Goal: Check status: Check status

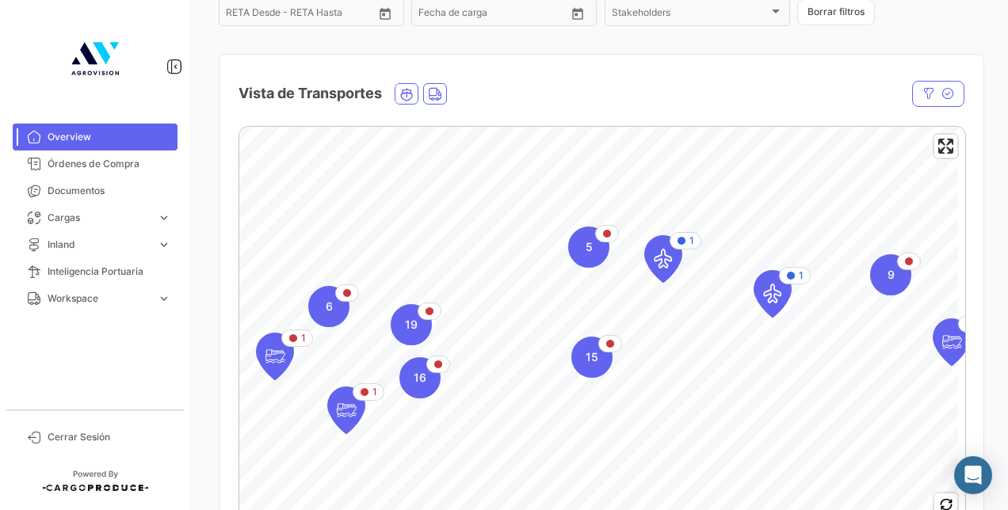
scroll to position [209, 0]
click at [143, 165] on span "Órdenes de Compra" at bounding box center [110, 164] width 124 height 14
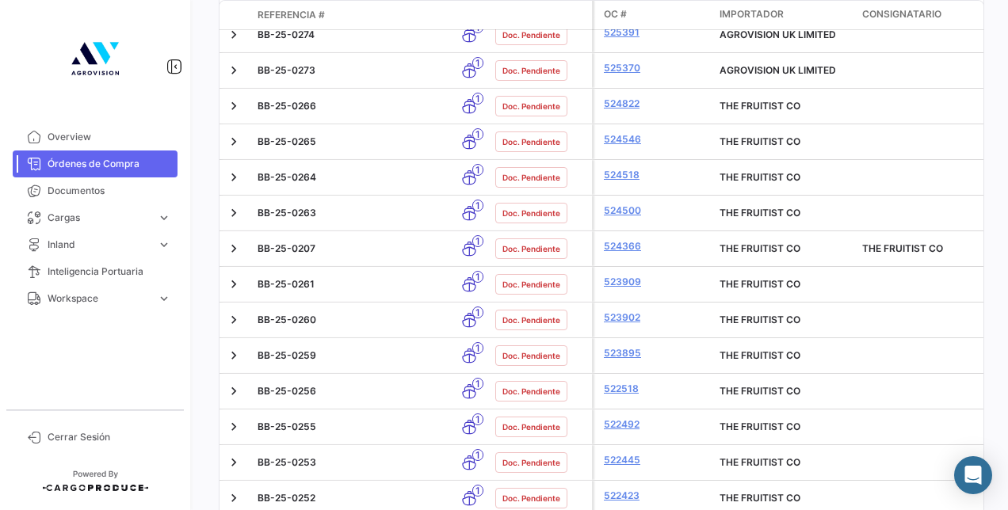
scroll to position [1886, 0]
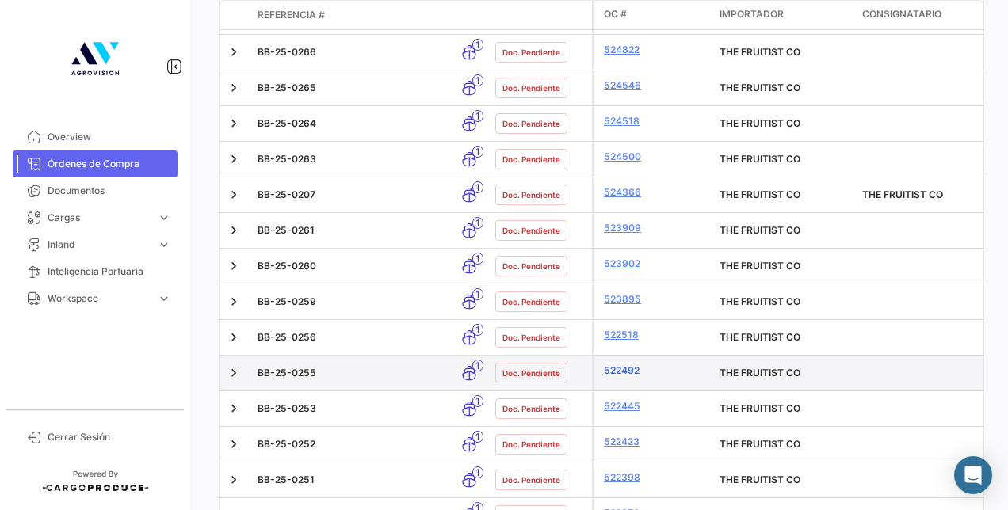
click at [618, 364] on link "522492" at bounding box center [655, 371] width 103 height 14
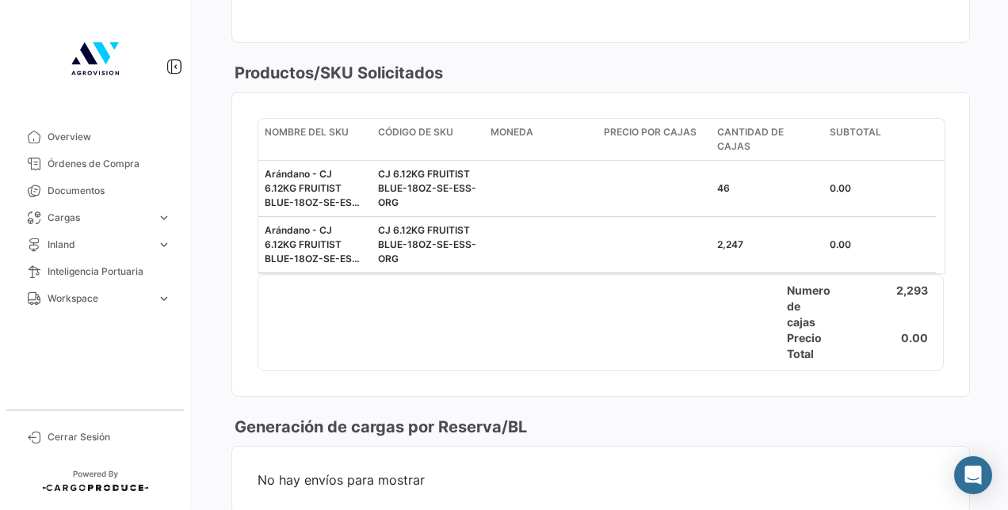
scroll to position [651, 0]
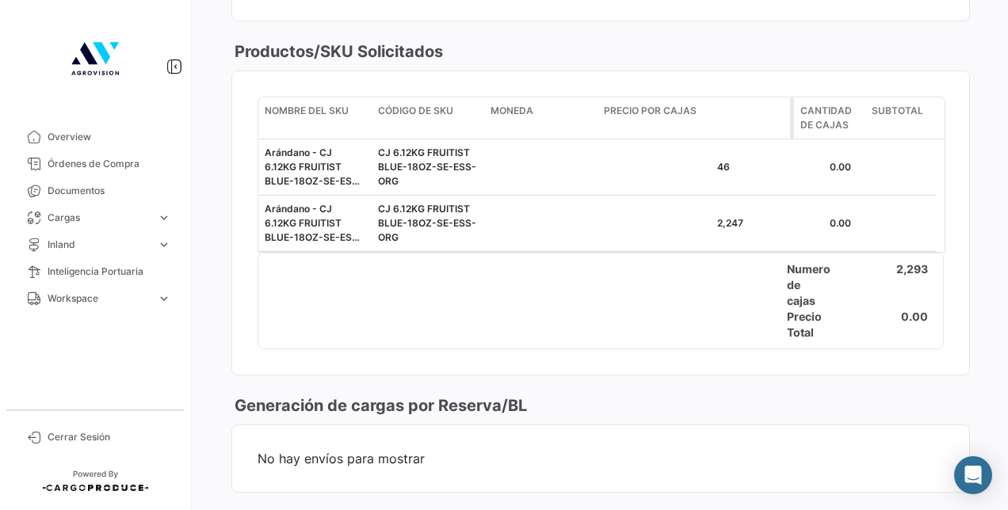
drag, startPoint x: 708, startPoint y: 101, endPoint x: 792, endPoint y: 119, distance: 85.8
click at [792, 119] on span at bounding box center [792, 117] width 4 height 41
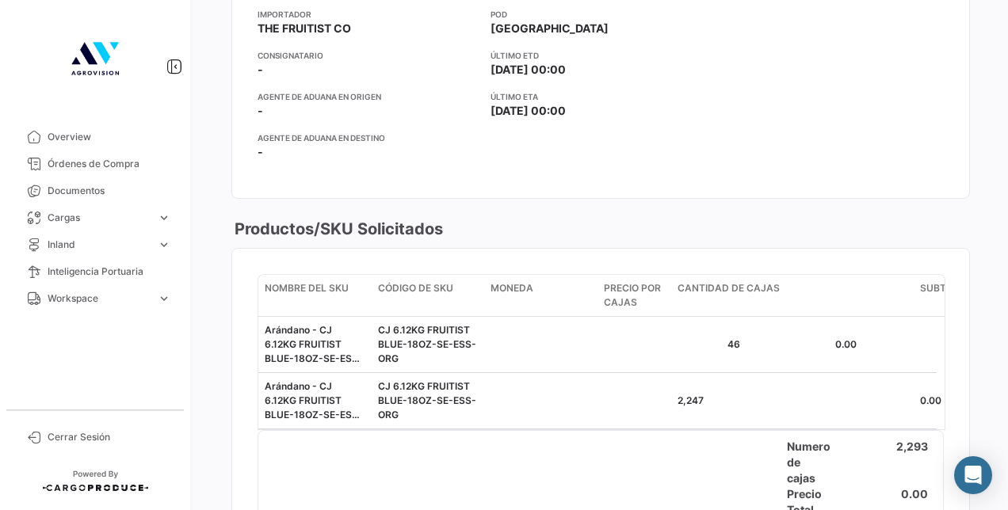
scroll to position [475, 0]
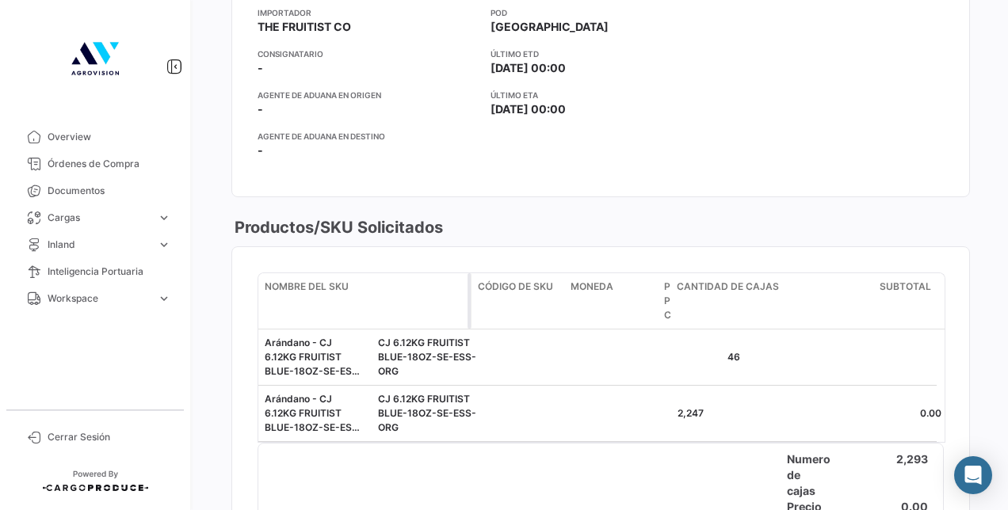
drag, startPoint x: 366, startPoint y: 290, endPoint x: 466, endPoint y: 306, distance: 101.1
click at [466, 306] on datatable-header-cell "Nombre del SKU" at bounding box center [364, 300] width 213 height 55
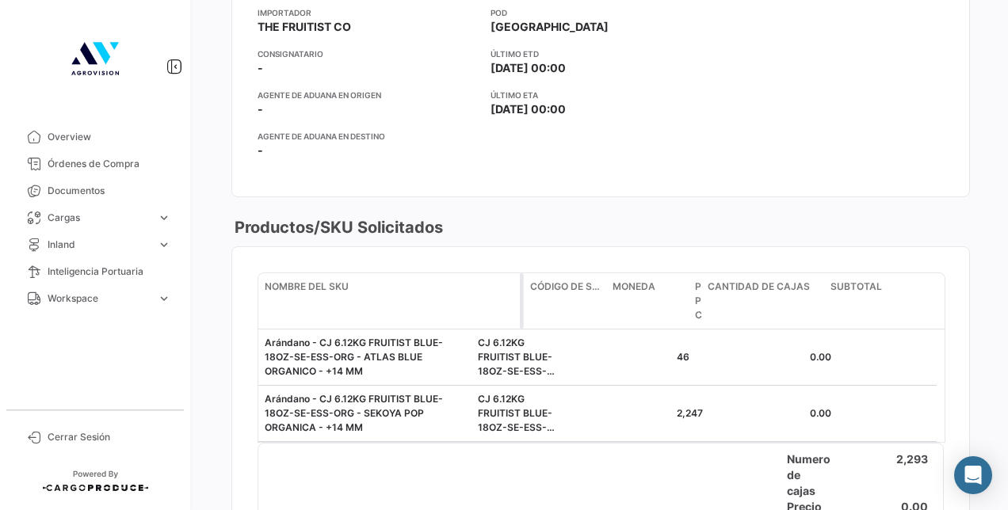
drag, startPoint x: 468, startPoint y: 291, endPoint x: 520, endPoint y: 298, distance: 52.8
click at [520, 298] on span at bounding box center [522, 300] width 4 height 55
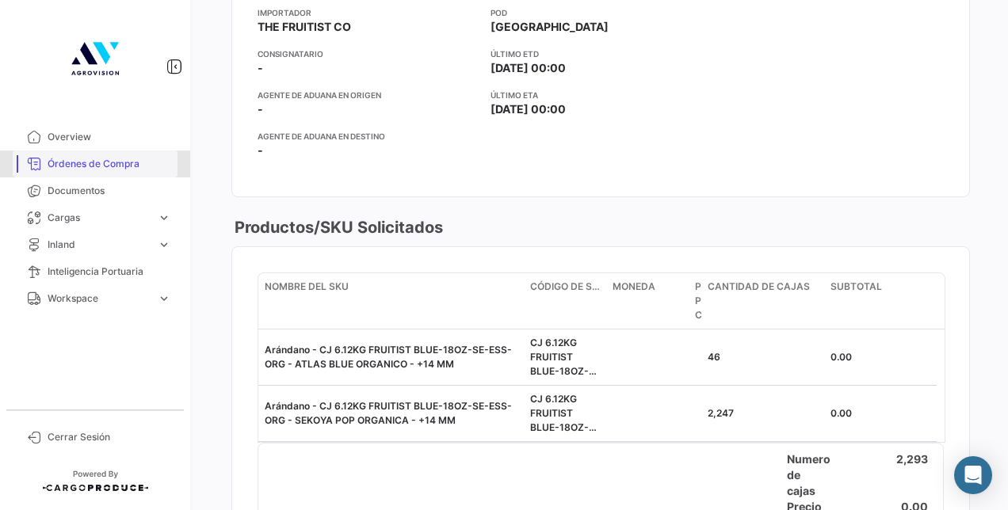
click at [109, 170] on span "Órdenes de Compra" at bounding box center [110, 164] width 124 height 14
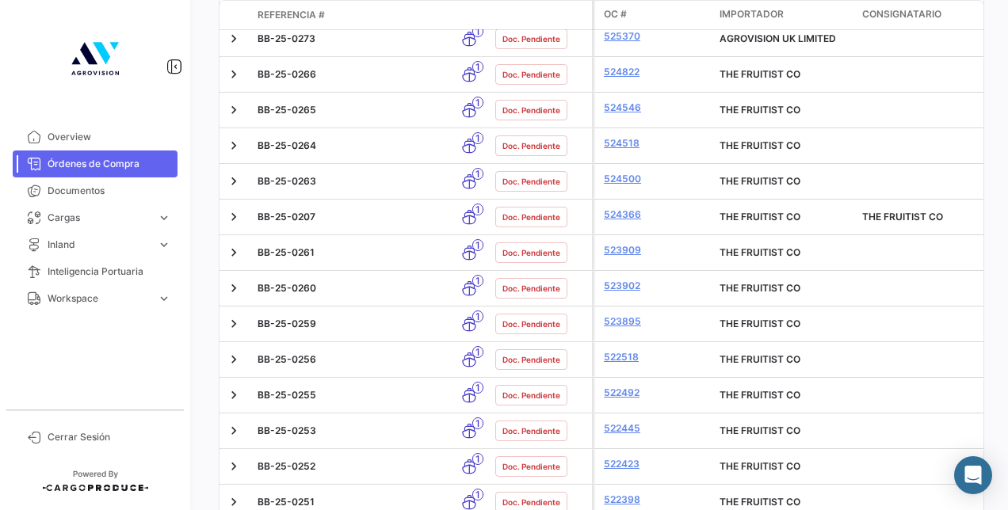
scroll to position [1872, 0]
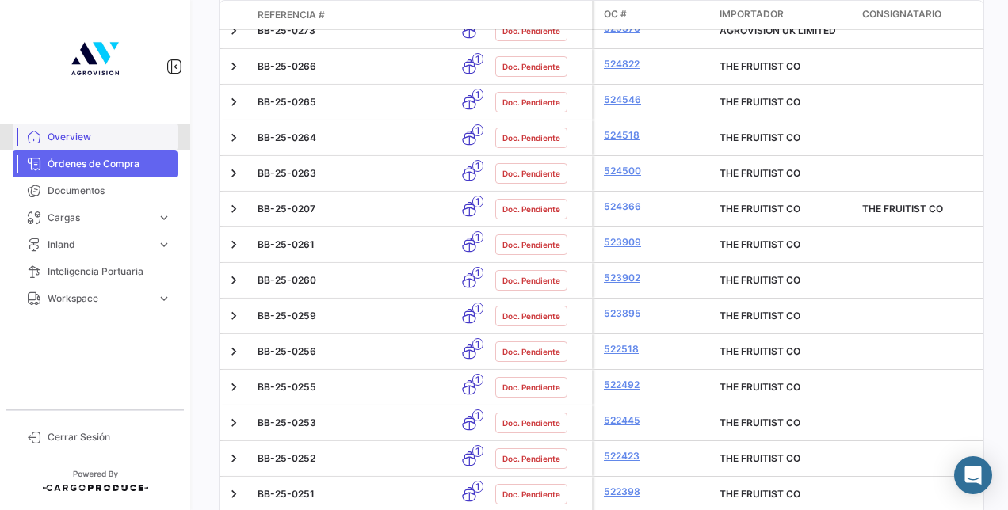
click at [113, 127] on link "Overview" at bounding box center [95, 137] width 165 height 27
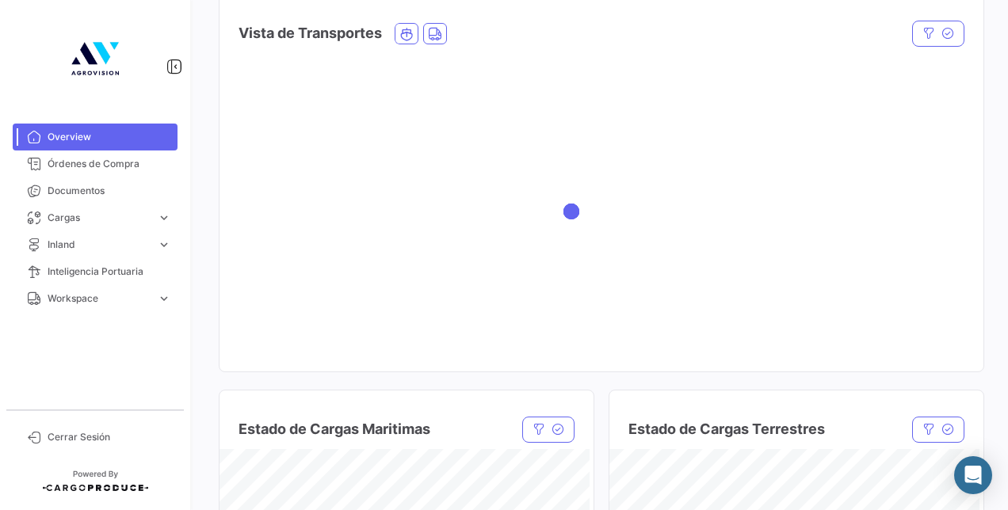
scroll to position [269, 0]
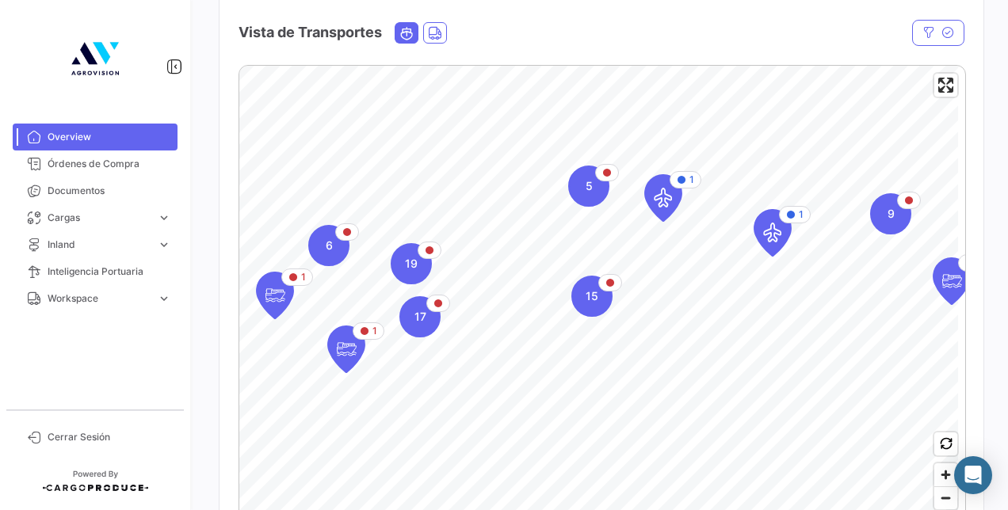
click at [411, 40] on icon "Ocean" at bounding box center [406, 33] width 14 height 14
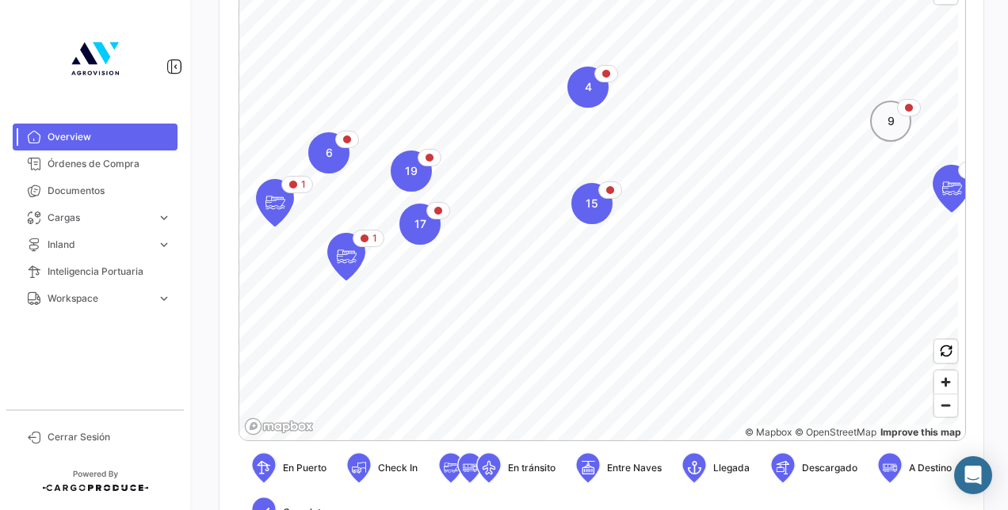
scroll to position [281, 0]
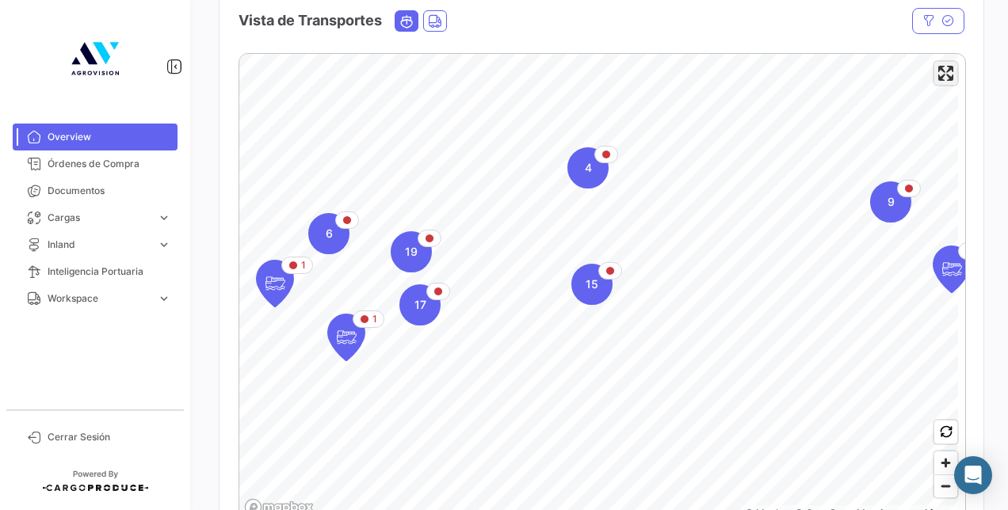
click at [938, 79] on span "Enter fullscreen" at bounding box center [945, 73] width 23 height 23
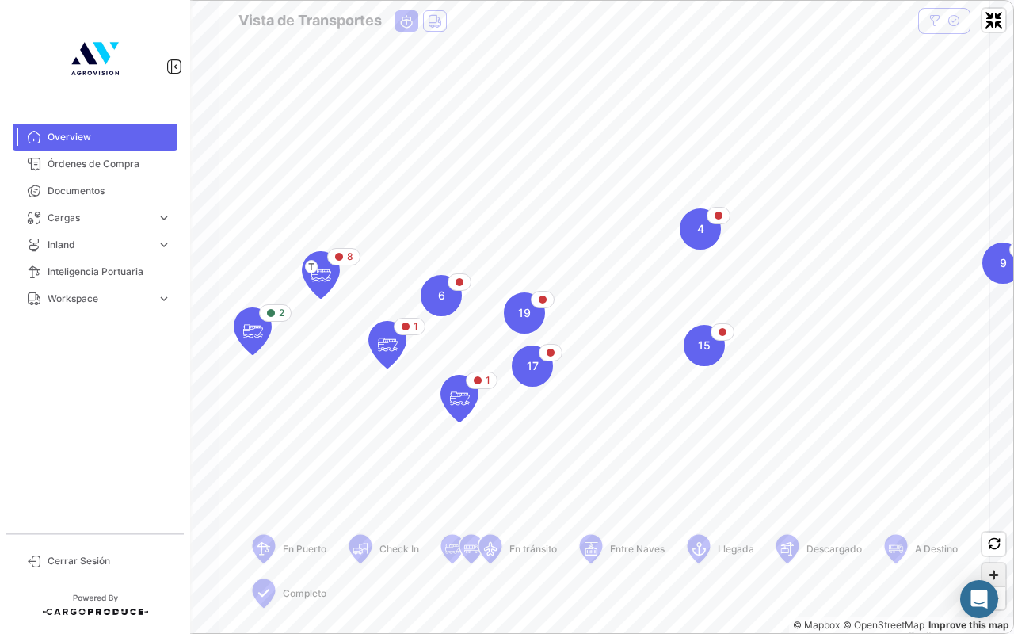
click at [986, 510] on span "Zoom in" at bounding box center [994, 574] width 23 height 23
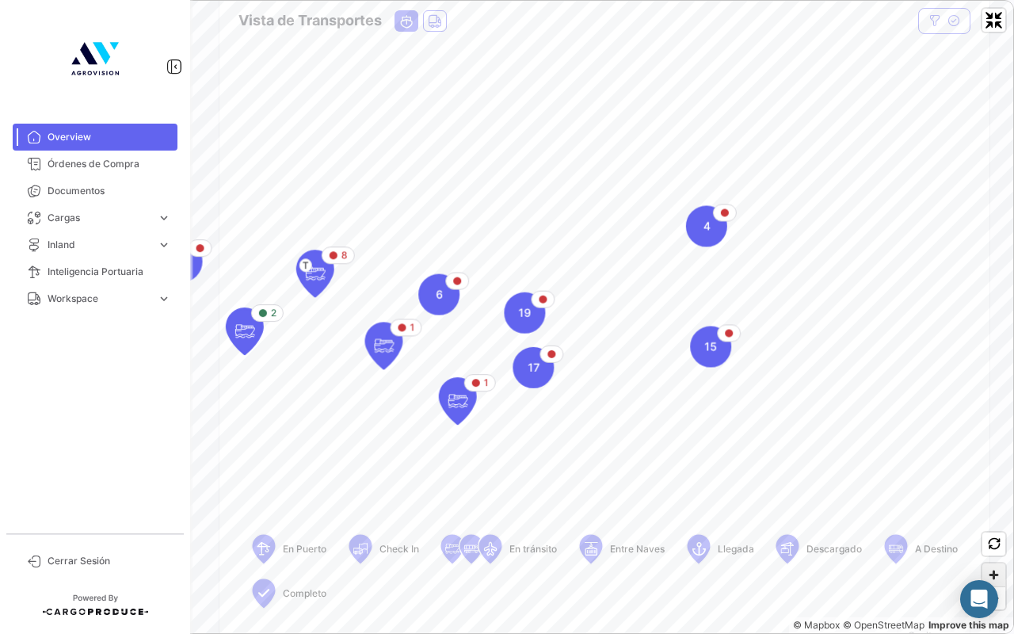
click at [986, 510] on span "Zoom in" at bounding box center [994, 574] width 23 height 23
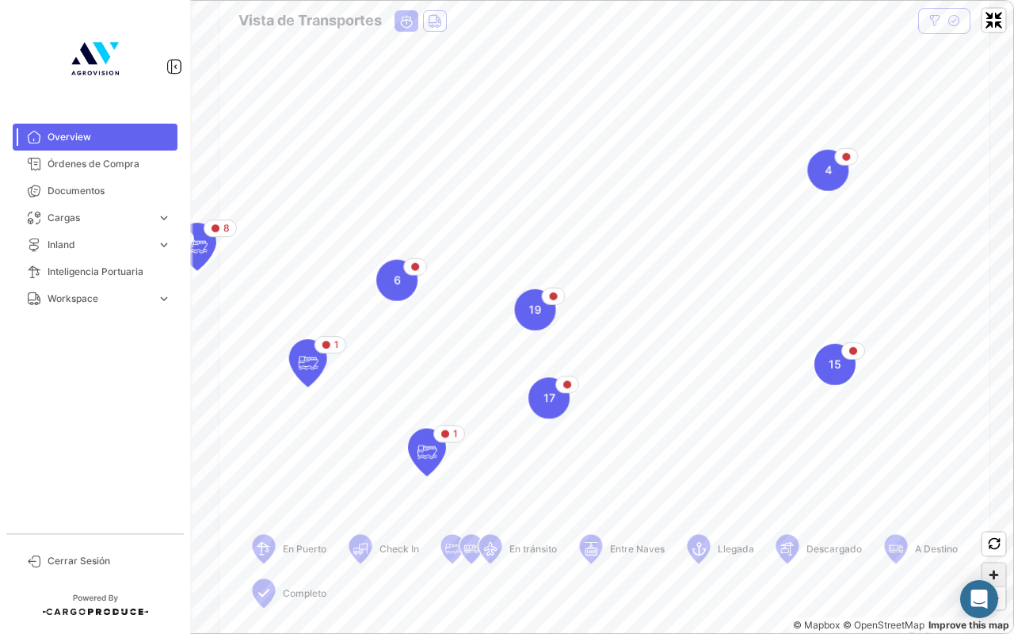
click at [986, 510] on span "Zoom in" at bounding box center [994, 574] width 23 height 23
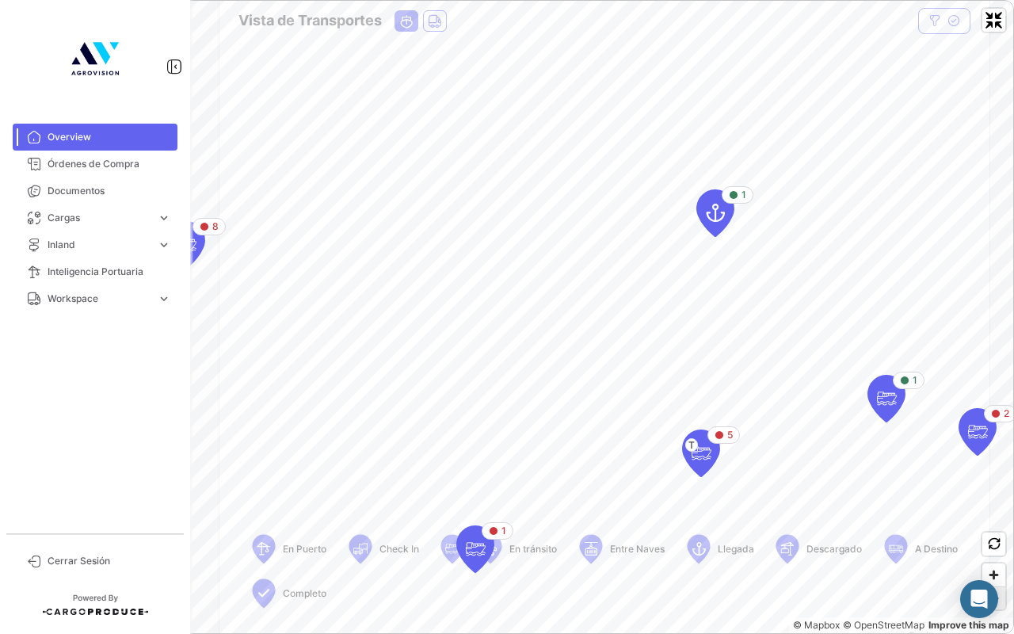
click at [989, 510] on span "Zoom out" at bounding box center [994, 598] width 23 height 22
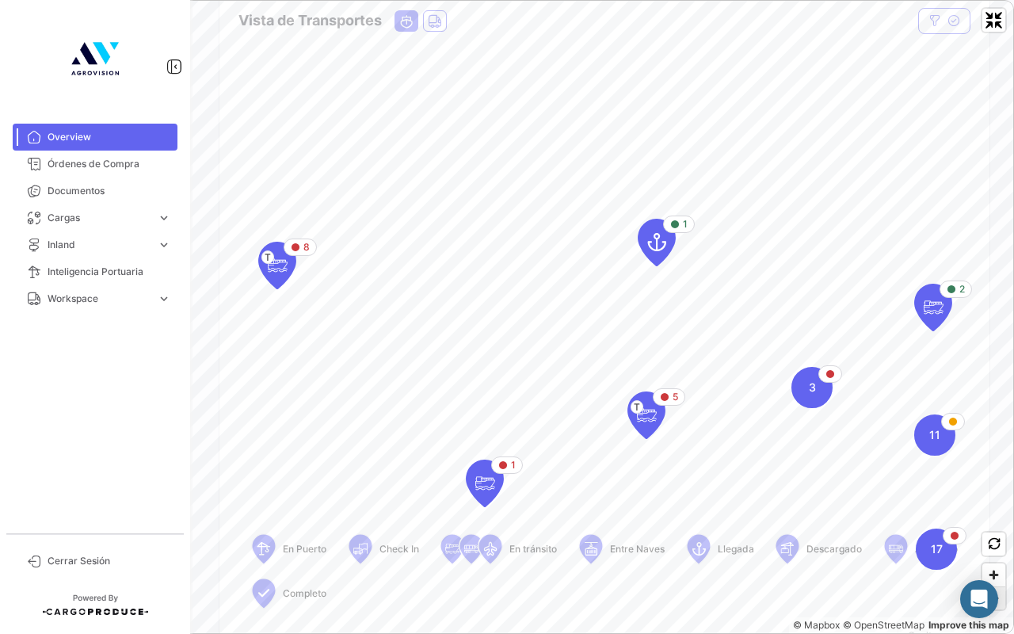
click at [989, 510] on span "Zoom out" at bounding box center [994, 598] width 23 height 22
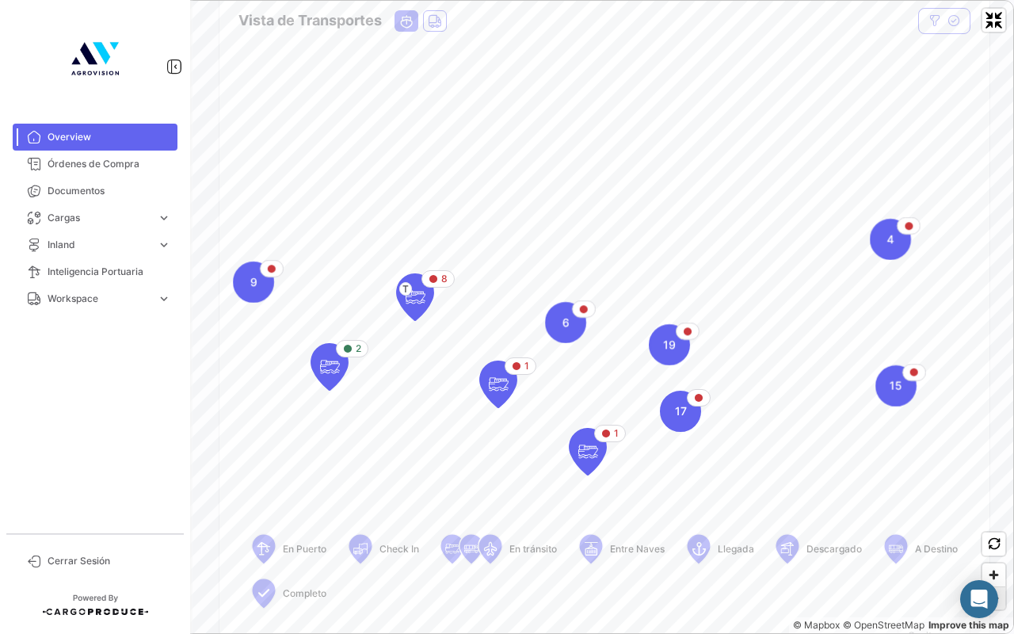
click at [989, 510] on span "Zoom out" at bounding box center [994, 598] width 23 height 22
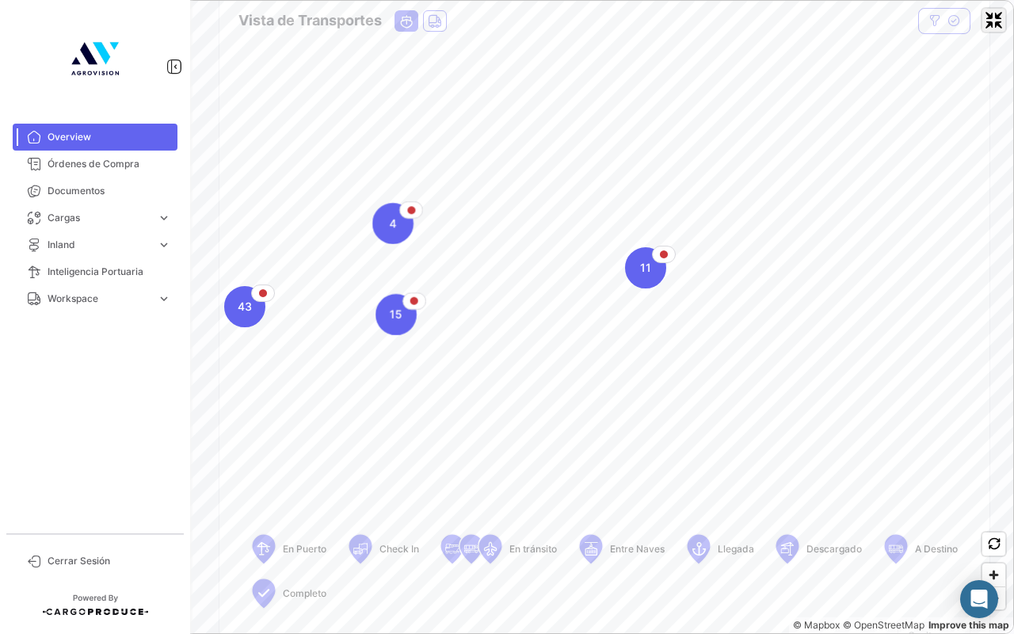
click at [994, 25] on span "Exit fullscreen" at bounding box center [994, 20] width 23 height 23
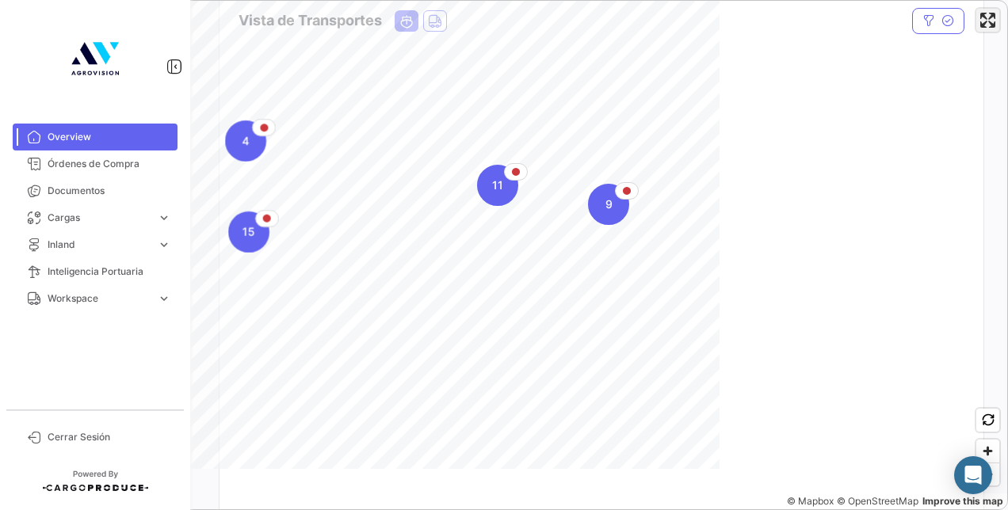
scroll to position [229, 0]
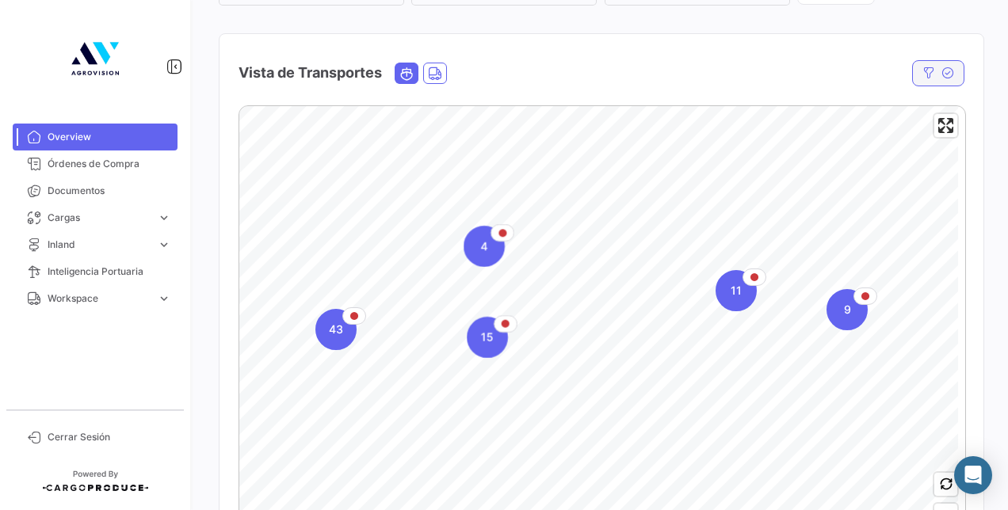
click at [926, 78] on icon "button" at bounding box center [928, 73] width 13 height 13
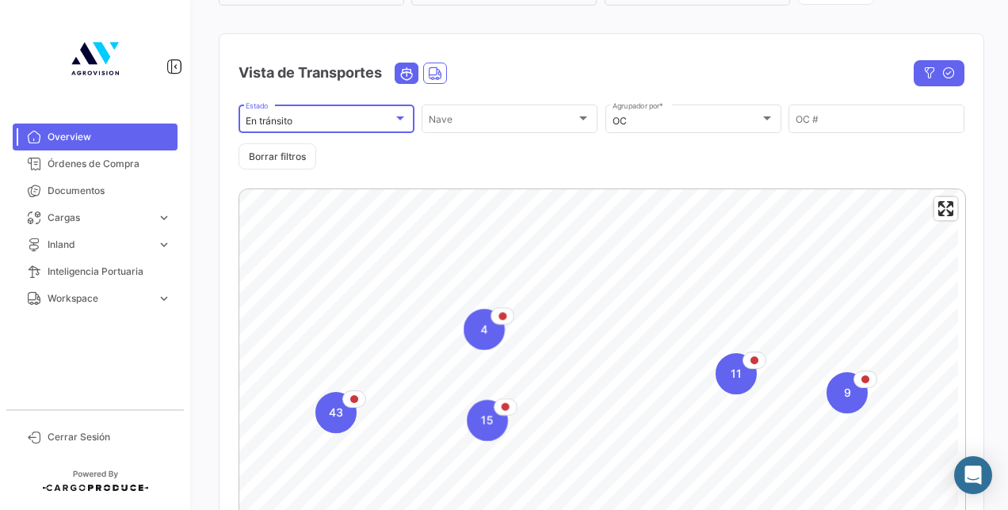
click at [393, 115] on div at bounding box center [400, 119] width 14 height 13
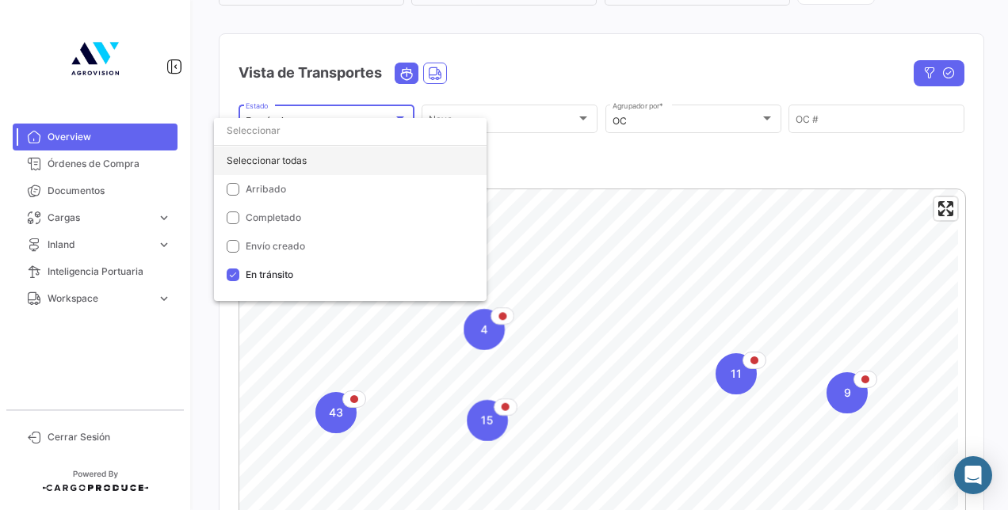
click at [254, 158] on div "Seleccionar todas" at bounding box center [350, 161] width 273 height 29
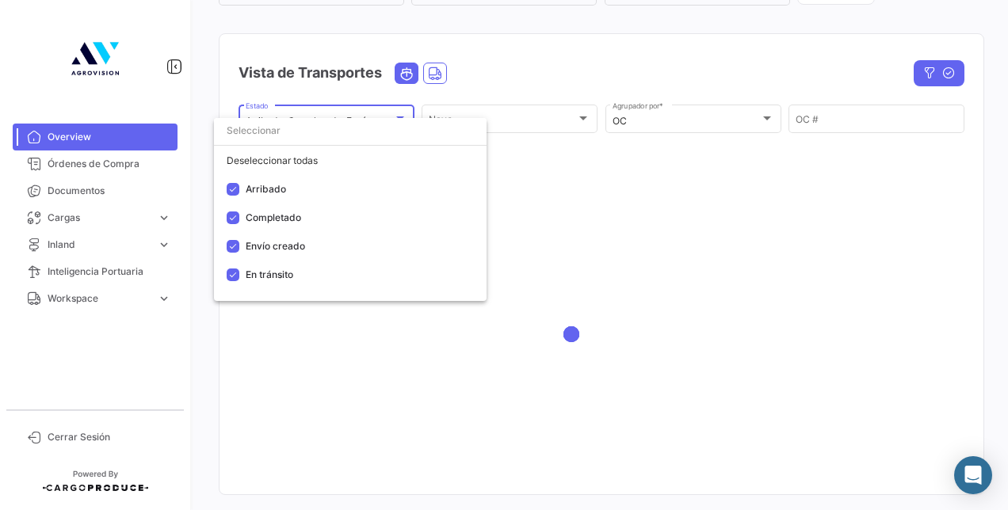
click at [568, 163] on div at bounding box center [504, 255] width 1008 height 510
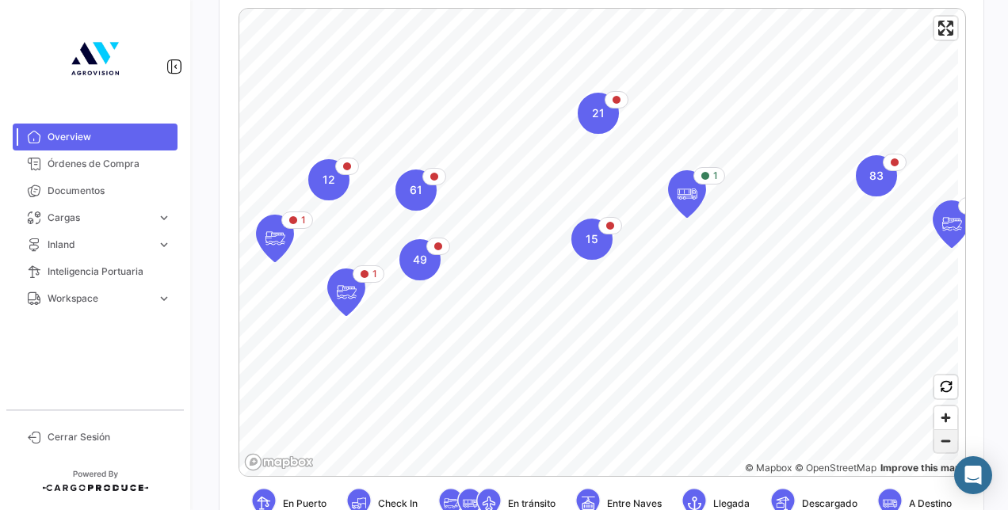
scroll to position [411, 0]
click at [935, 442] on span "Zoom out" at bounding box center [945, 441] width 23 height 22
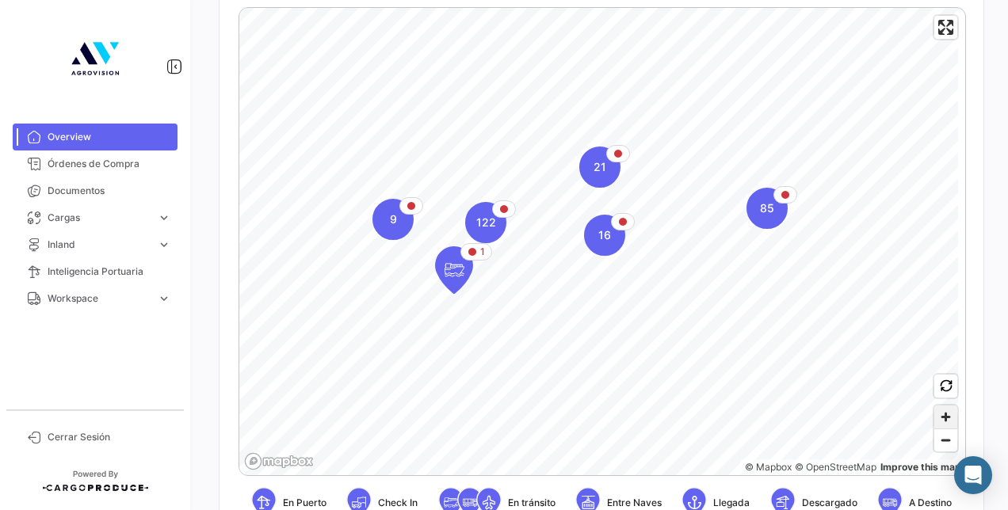
click at [941, 426] on span "Zoom in" at bounding box center [945, 417] width 23 height 23
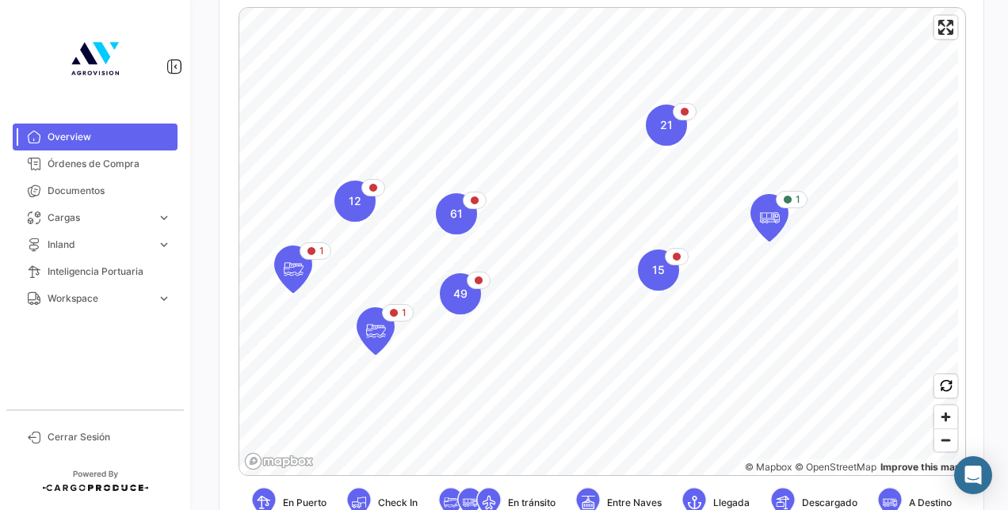
click at [958, 354] on div "1 1 21 15 49 61 12 1 © Mapbox © OpenStreetMap Improve this map En Puerto Check …" at bounding box center [602, 291] width 764 height 594
click at [936, 30] on span "Enter fullscreen" at bounding box center [945, 27] width 23 height 23
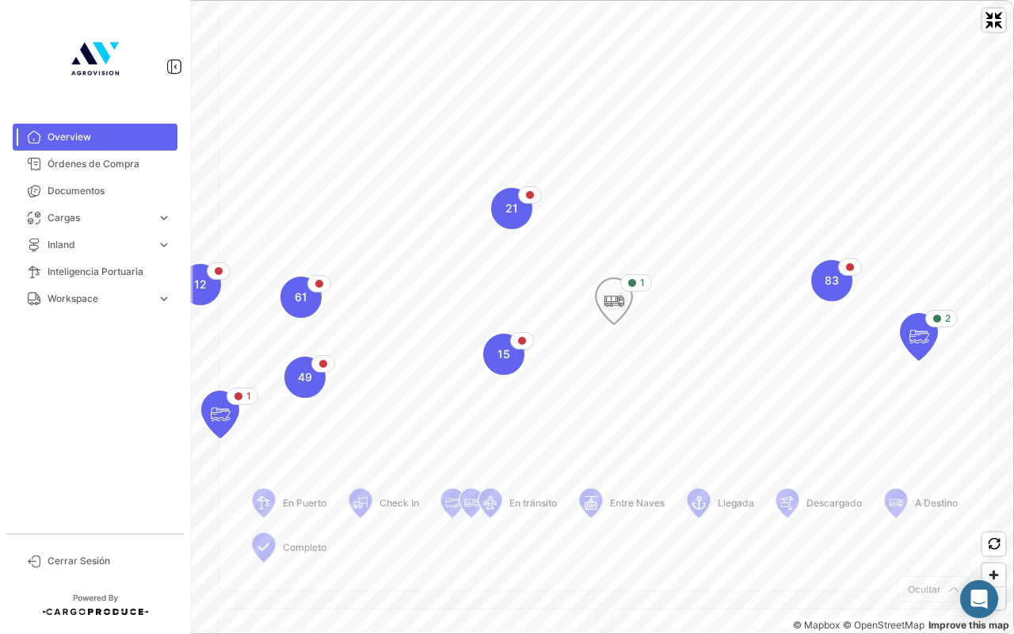
click at [610, 306] on icon "Map marker" at bounding box center [614, 301] width 22 height 33
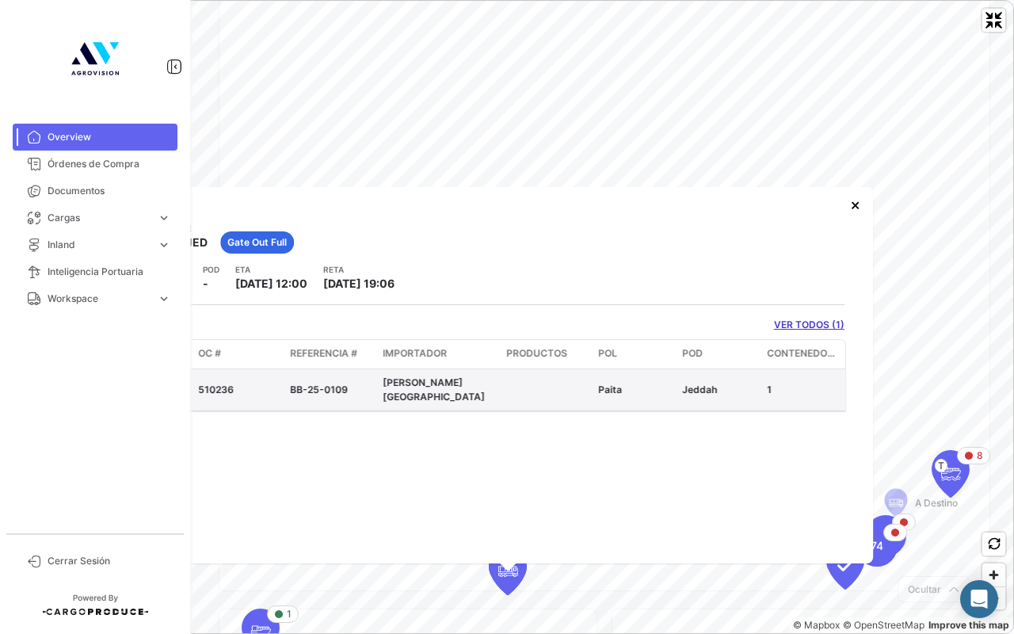
click at [189, 385] on link at bounding box center [186, 390] width 16 height 16
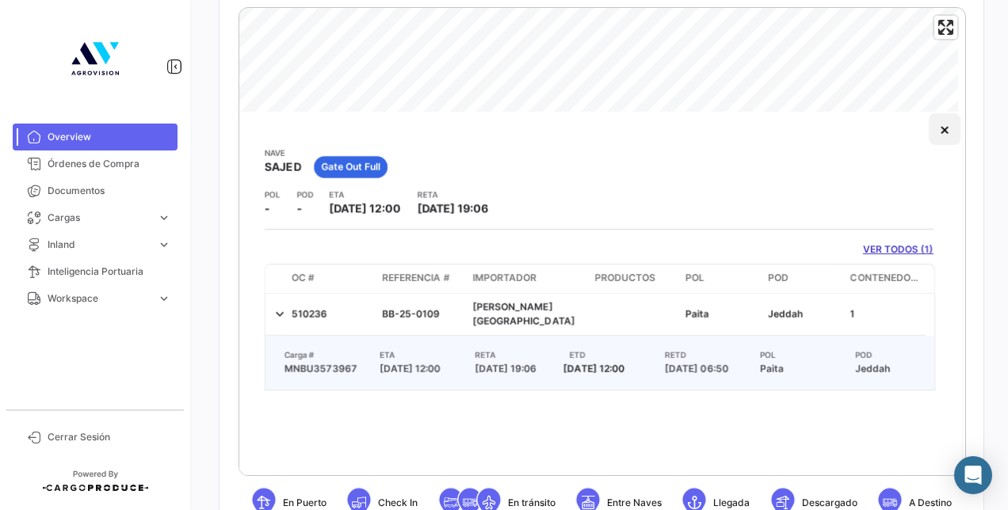
click at [938, 136] on button "×" at bounding box center [945, 129] width 32 height 32
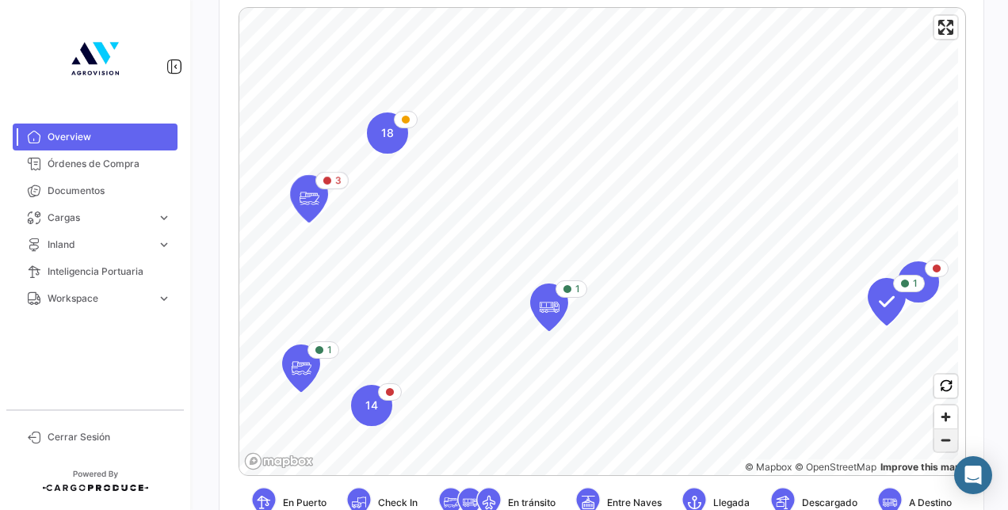
click at [938, 443] on span "Zoom out" at bounding box center [945, 441] width 23 height 22
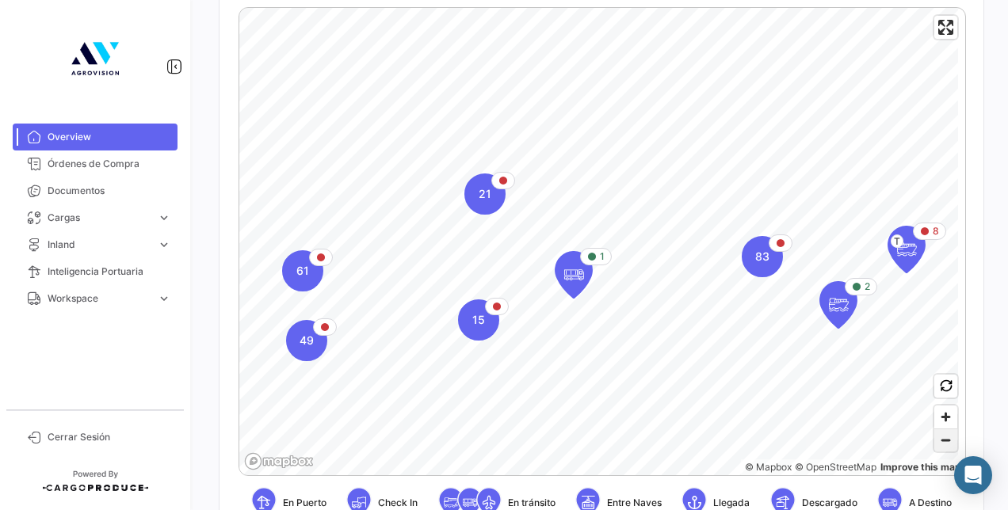
click at [938, 443] on span "Zoom out" at bounding box center [945, 441] width 23 height 22
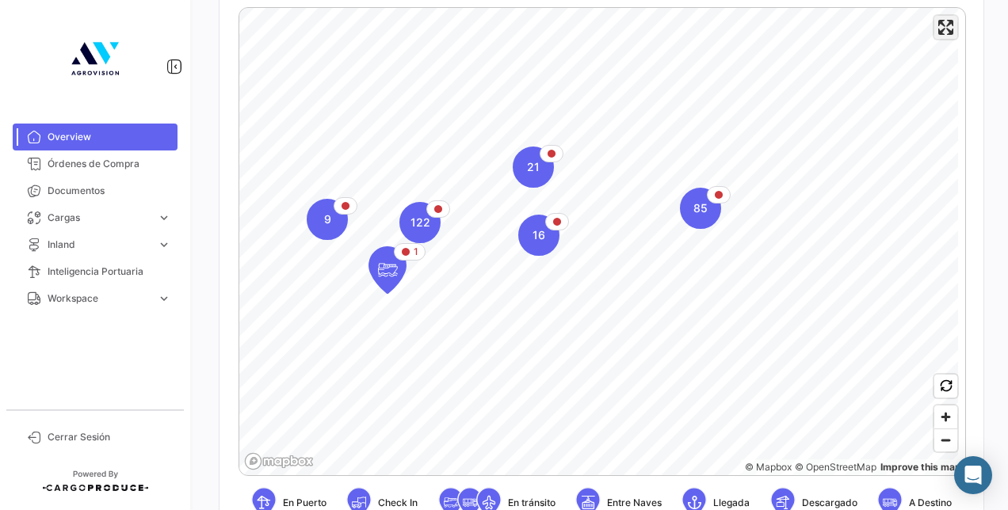
click at [938, 29] on span "Enter fullscreen" at bounding box center [945, 27] width 23 height 23
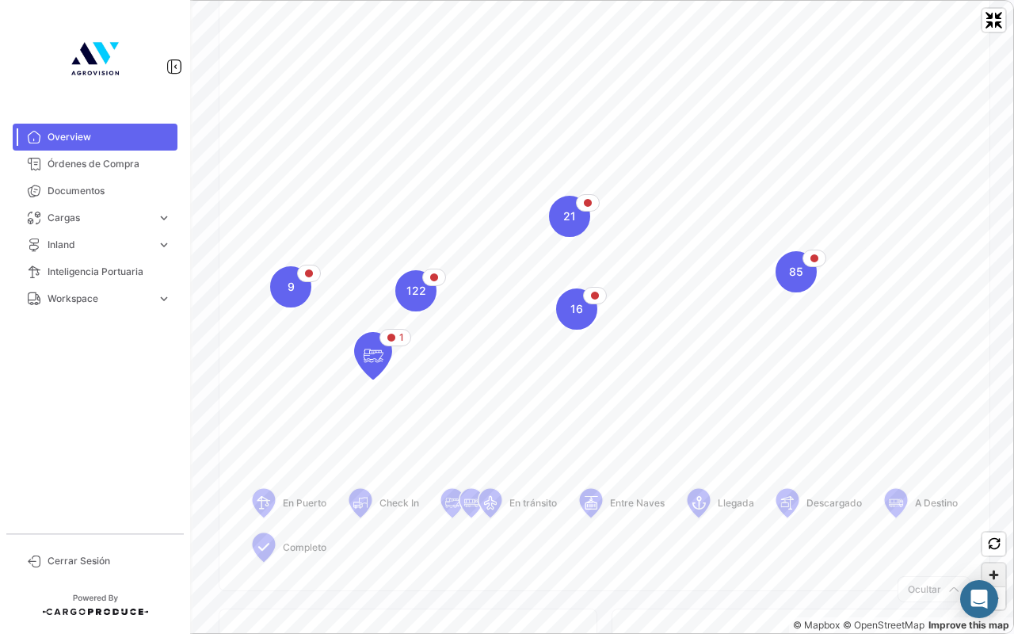
click at [992, 510] on span "Zoom in" at bounding box center [994, 574] width 23 height 23
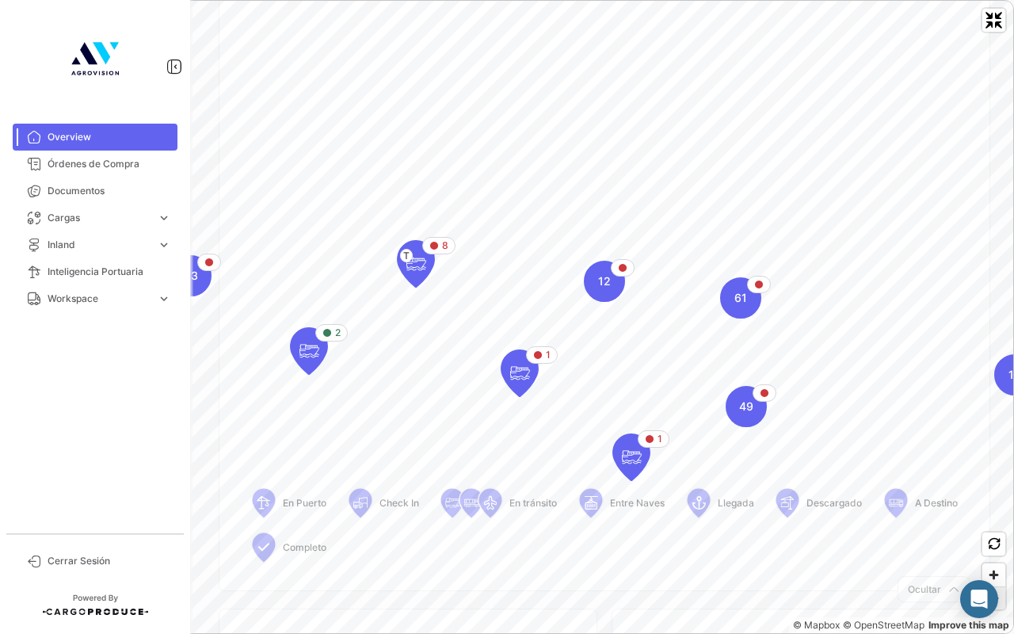
click at [1000, 510] on span "Zoom out" at bounding box center [994, 598] width 23 height 22
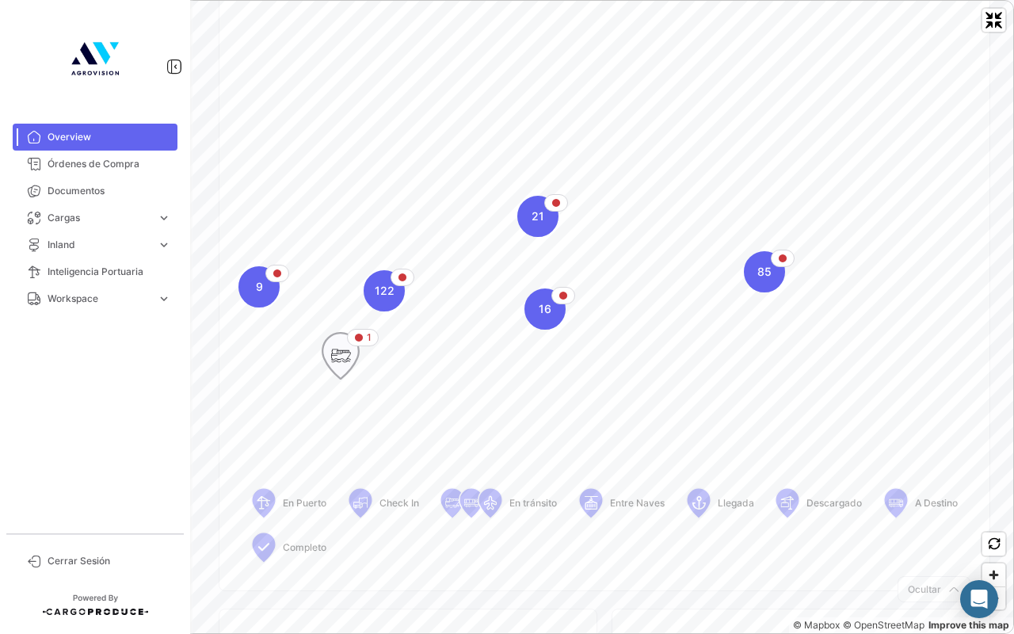
click at [346, 356] on icon "Map marker" at bounding box center [341, 355] width 22 height 33
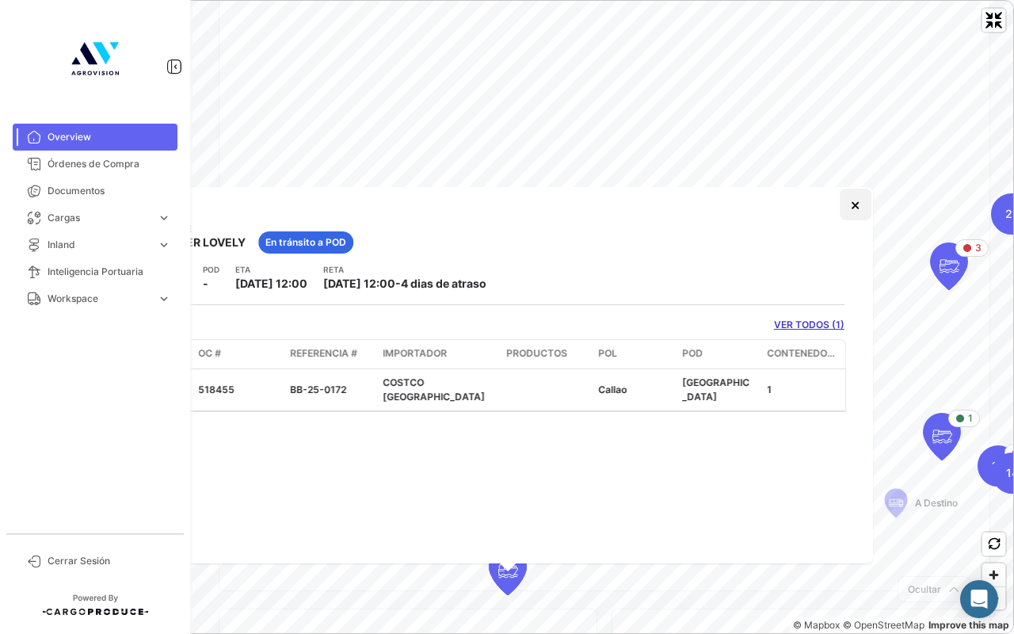
click at [859, 202] on button "×" at bounding box center [856, 205] width 32 height 32
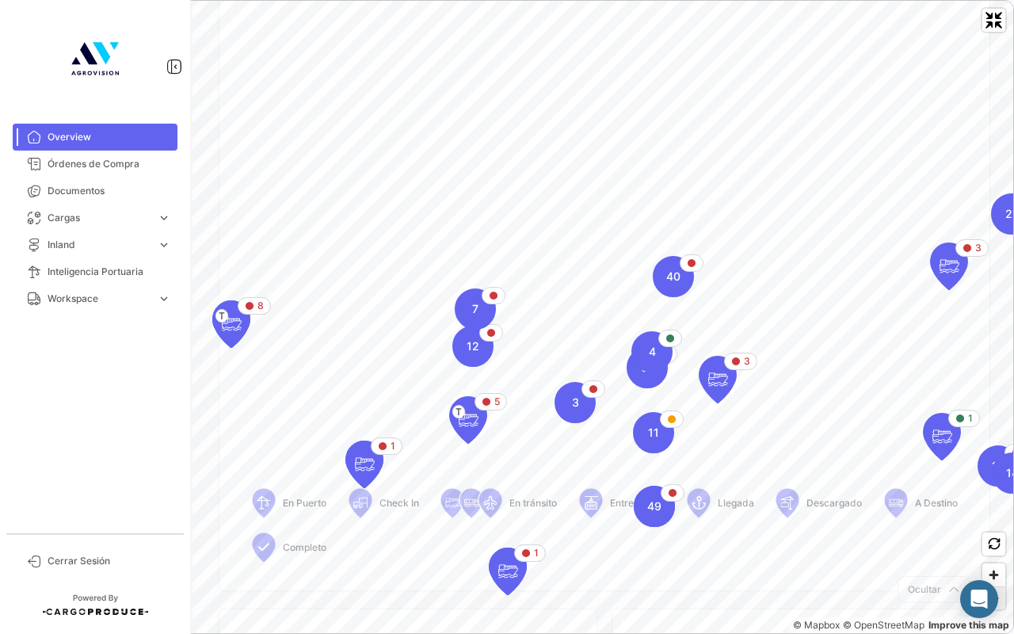
click at [994, 510] on span "Zoom out" at bounding box center [994, 598] width 23 height 22
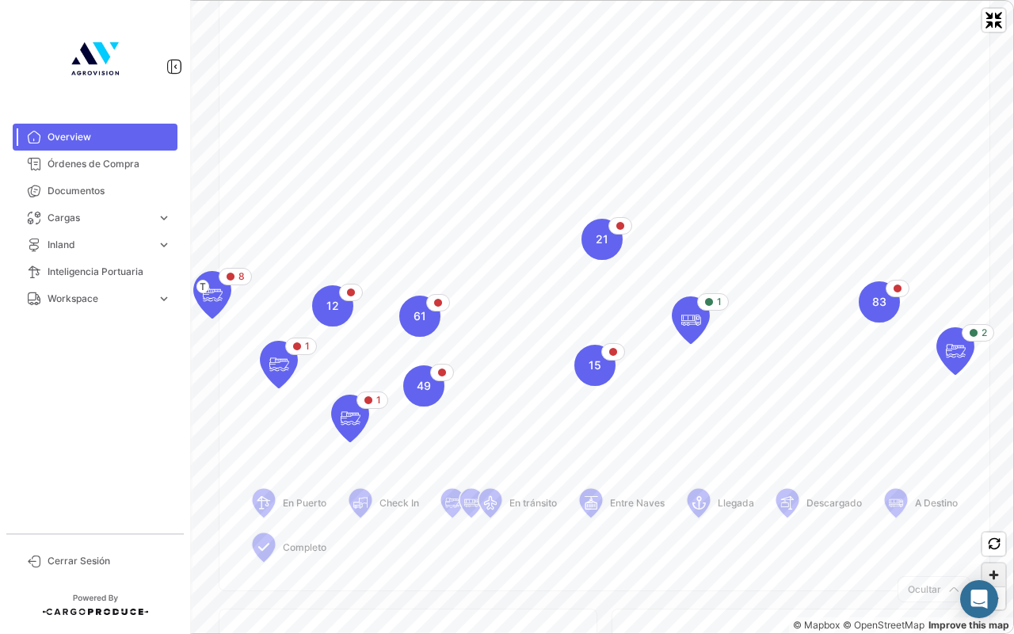
click at [990, 510] on span "Zoom in" at bounding box center [994, 574] width 23 height 23
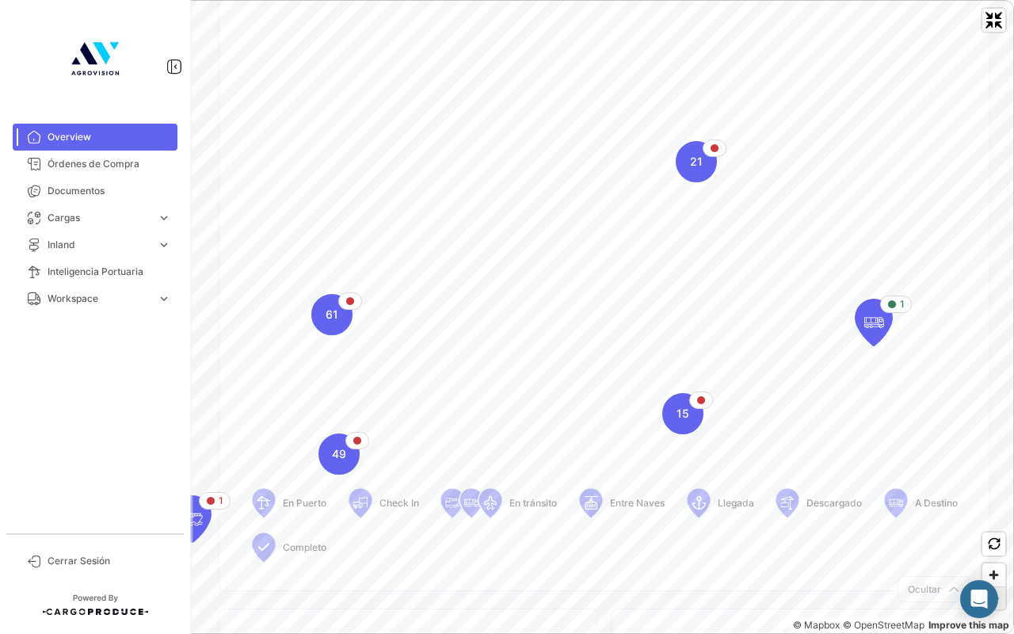
click at [992, 510] on span "Zoom out" at bounding box center [994, 598] width 23 height 22
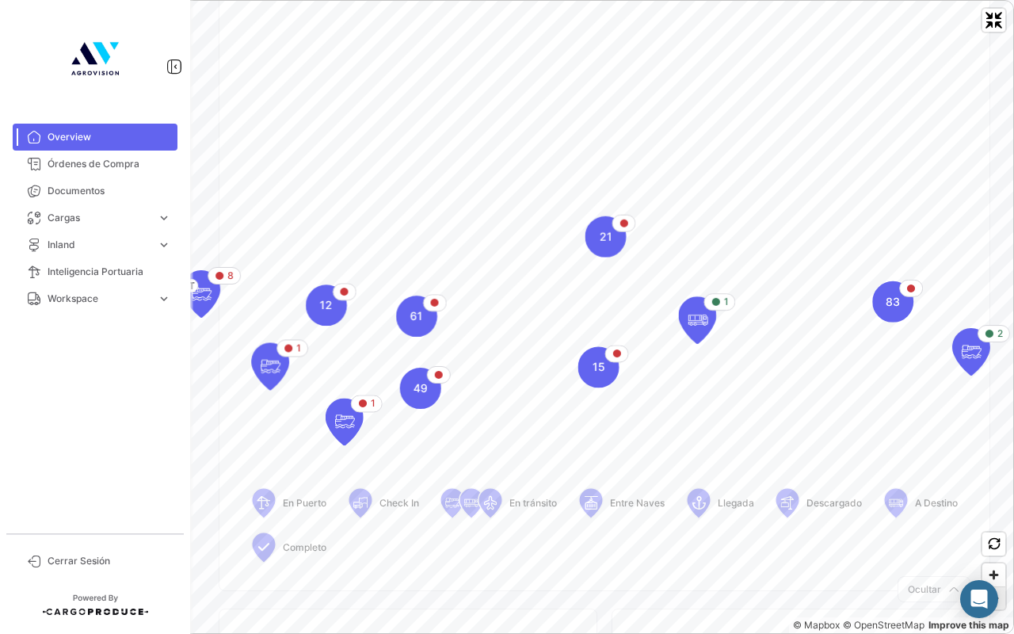
click at [992, 510] on span "Zoom out" at bounding box center [994, 598] width 23 height 22
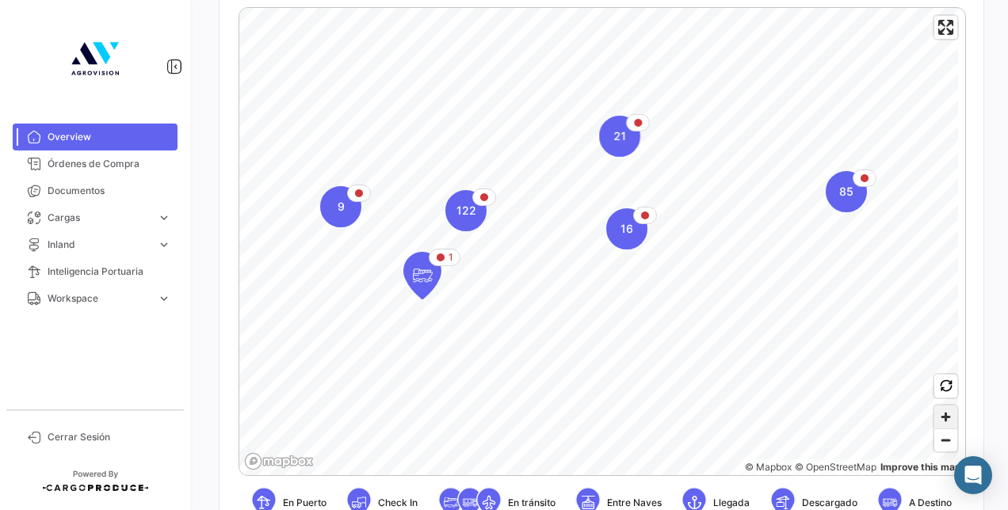
click at [938, 420] on span "Zoom in" at bounding box center [945, 417] width 23 height 23
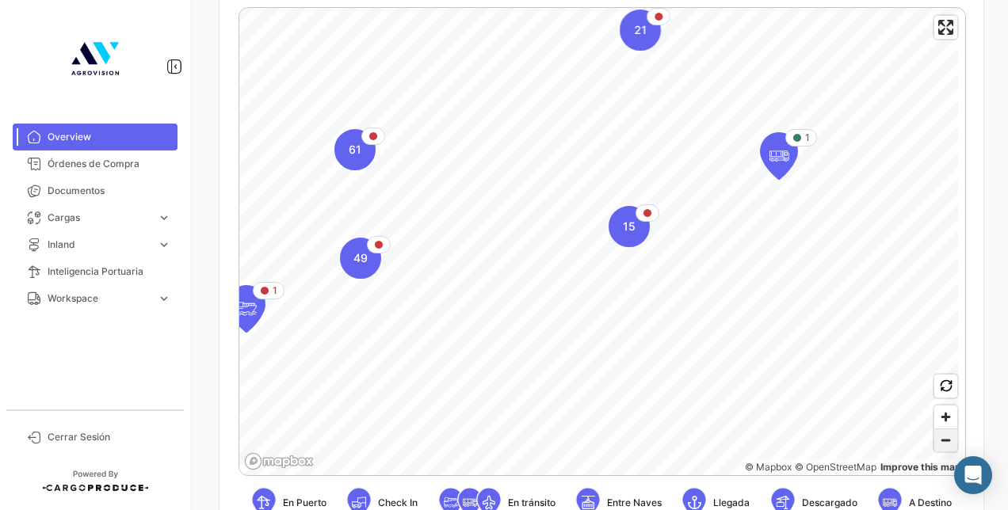
click at [940, 439] on span "Zoom out" at bounding box center [945, 441] width 23 height 22
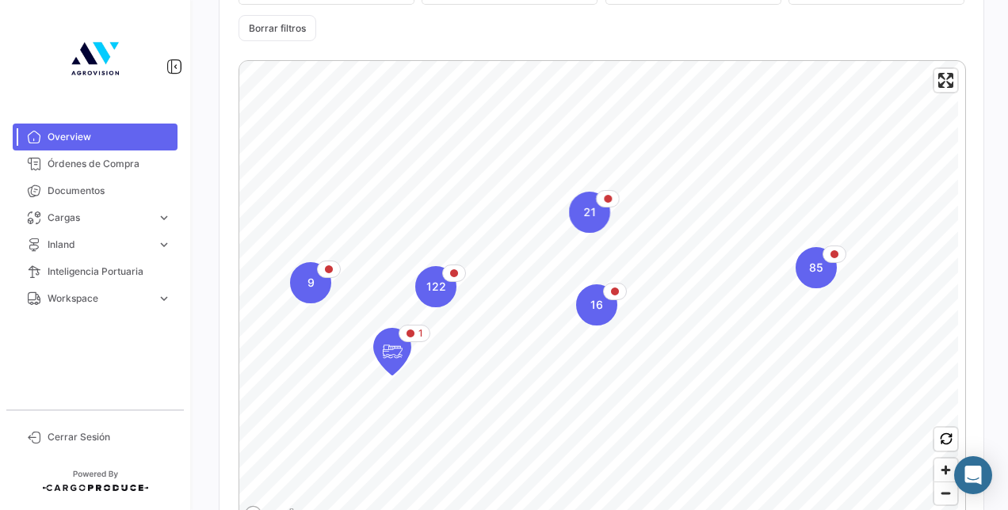
scroll to position [360, 0]
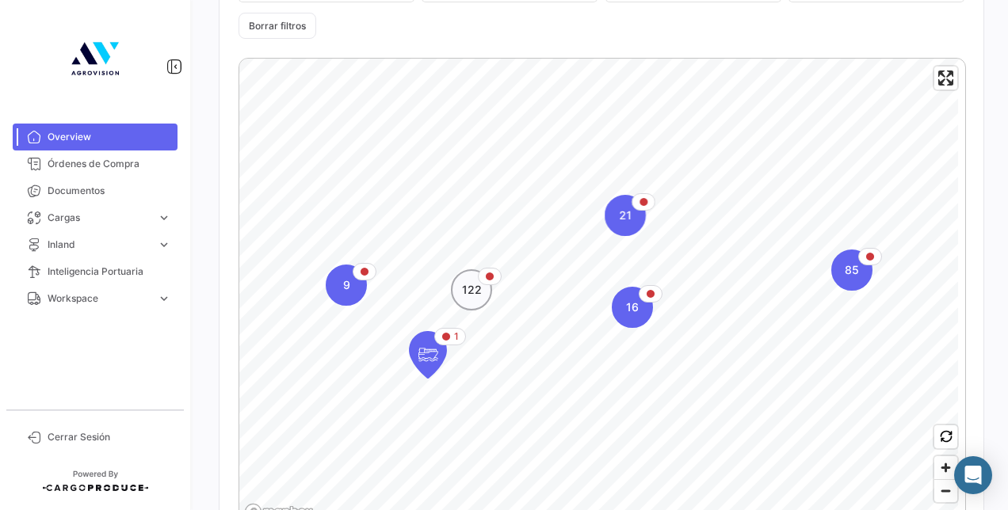
click at [478, 295] on span "122" at bounding box center [472, 290] width 20 height 16
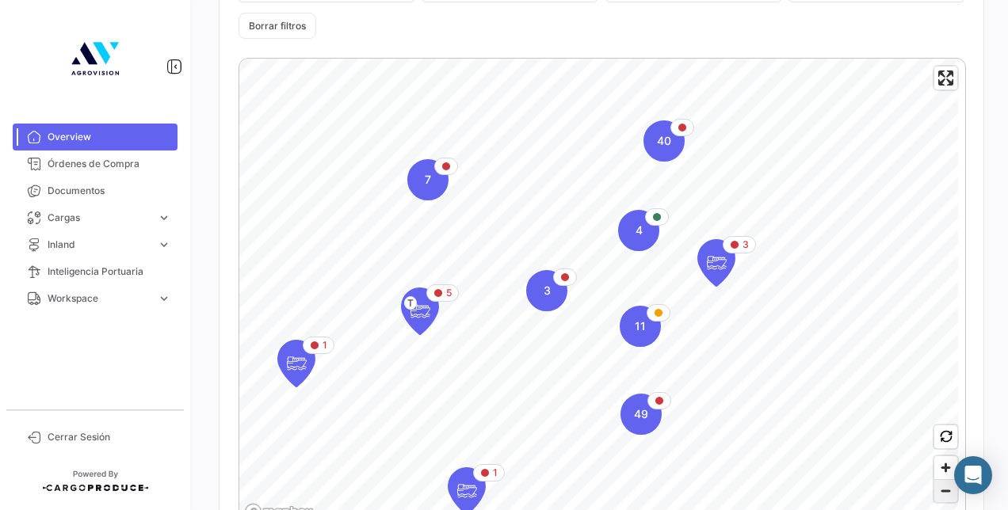
click at [940, 495] on span "Zoom out" at bounding box center [945, 491] width 23 height 22
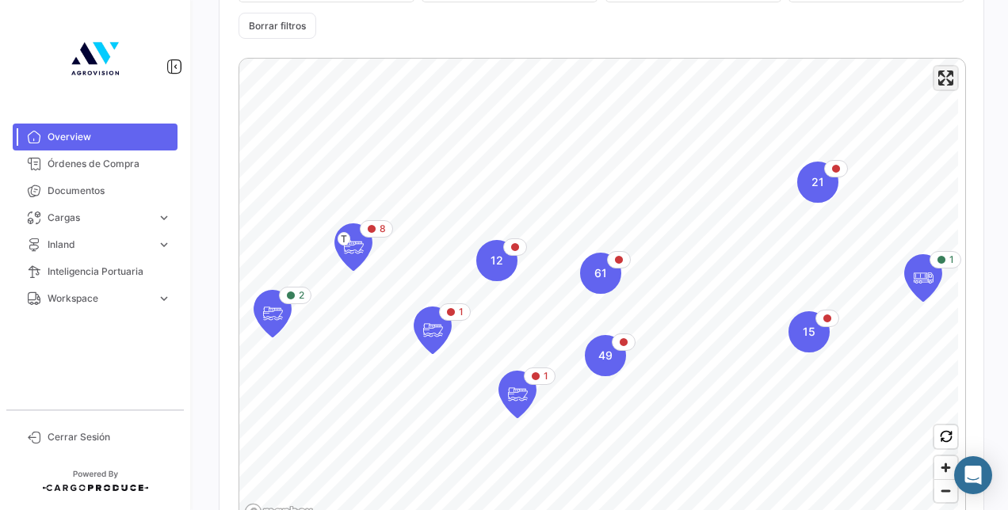
click at [940, 90] on span "Enter fullscreen" at bounding box center [945, 78] width 23 height 23
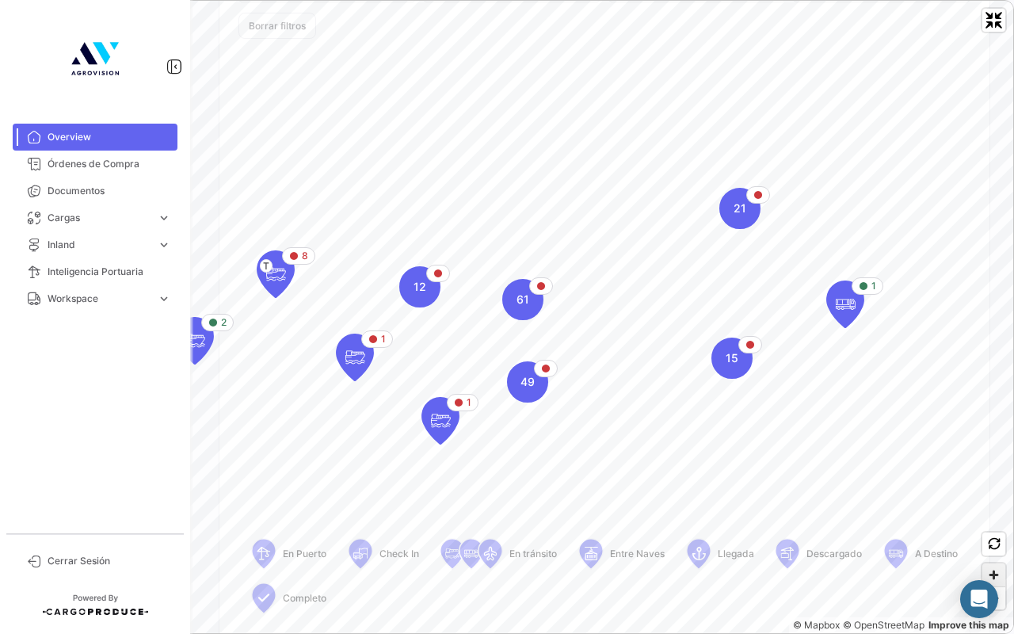
click at [993, 510] on span "Zoom in" at bounding box center [994, 574] width 23 height 23
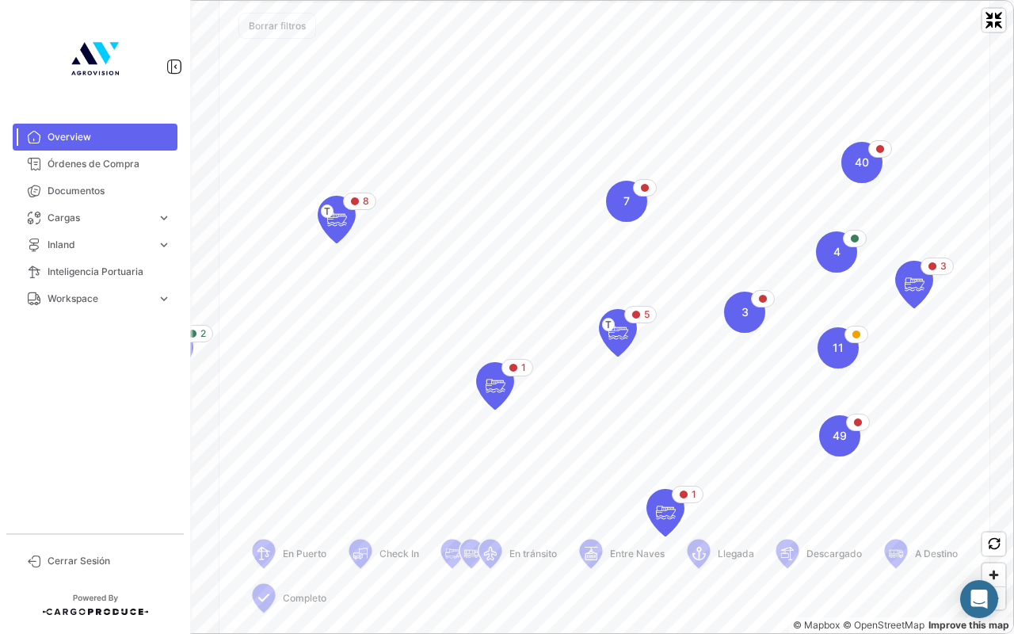
click at [1007, 437] on div "8 T 2 49 8 T 7 3 40 11 1 5 T 3 4 1 © Mapbox © OpenStreetMap Improve this map" at bounding box center [507, 317] width 1014 height 634
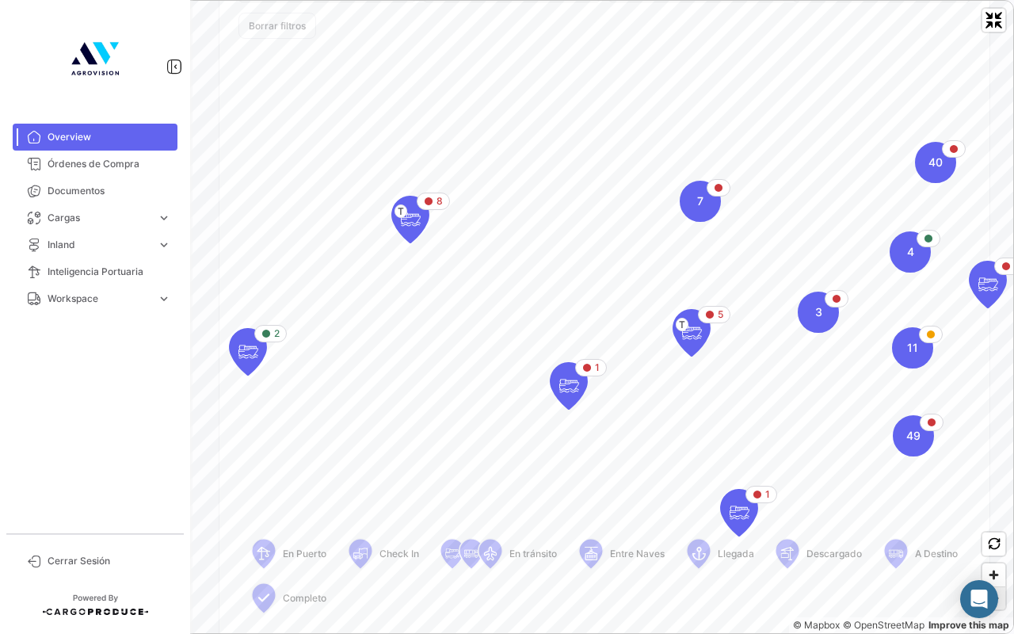
click at [989, 510] on span "Zoom out" at bounding box center [994, 598] width 23 height 22
